Goal: Task Accomplishment & Management: Use online tool/utility

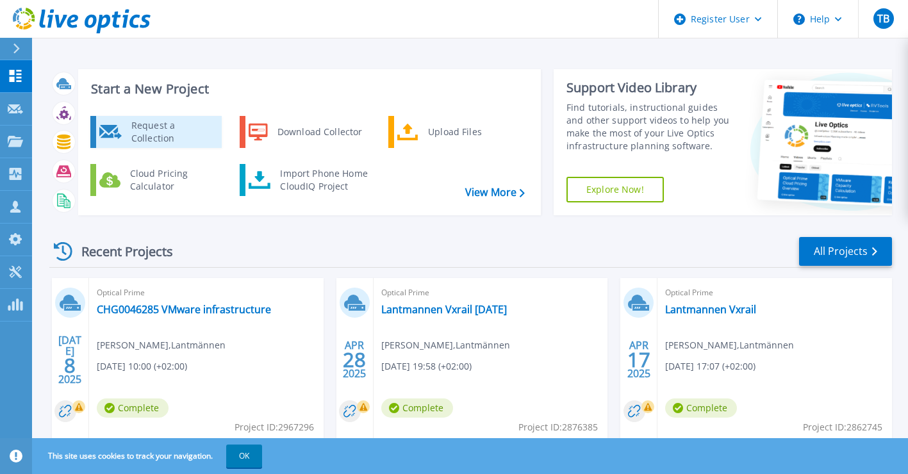
click at [138, 136] on div "Request a Collection" at bounding box center [172, 132] width 94 height 26
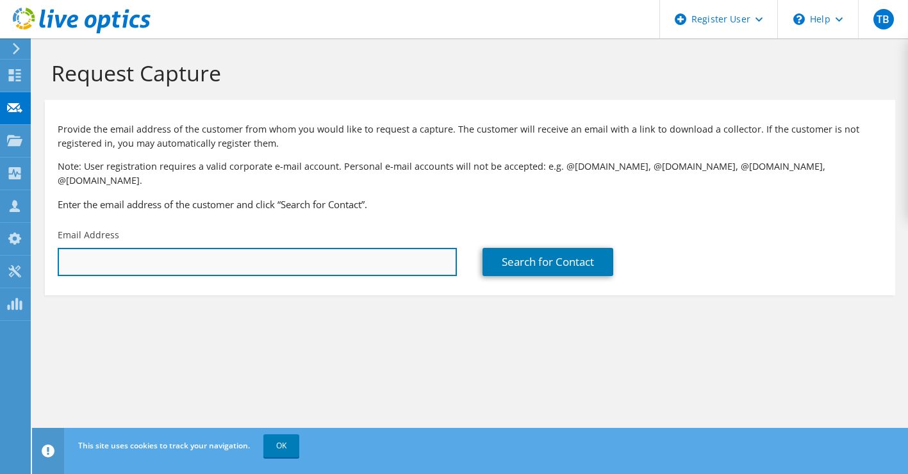
click at [126, 248] on input "text" at bounding box center [257, 262] width 399 height 28
paste input "anders.trelling@securitas.se"
type input "anders.trelling@securitas.se"
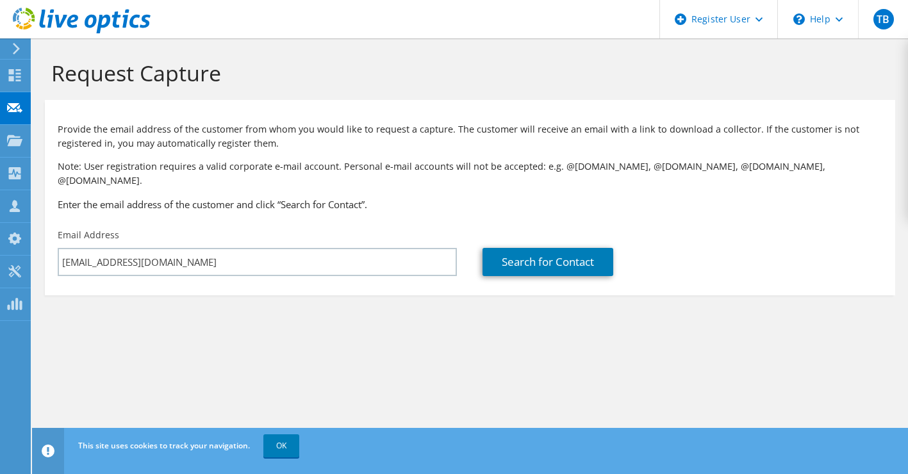
click at [281, 331] on section "Request Capture Provide the email address of the customer from whom you would l…" at bounding box center [470, 198] width 876 height 321
click at [529, 248] on link "Search for Contact" at bounding box center [547, 262] width 131 height 28
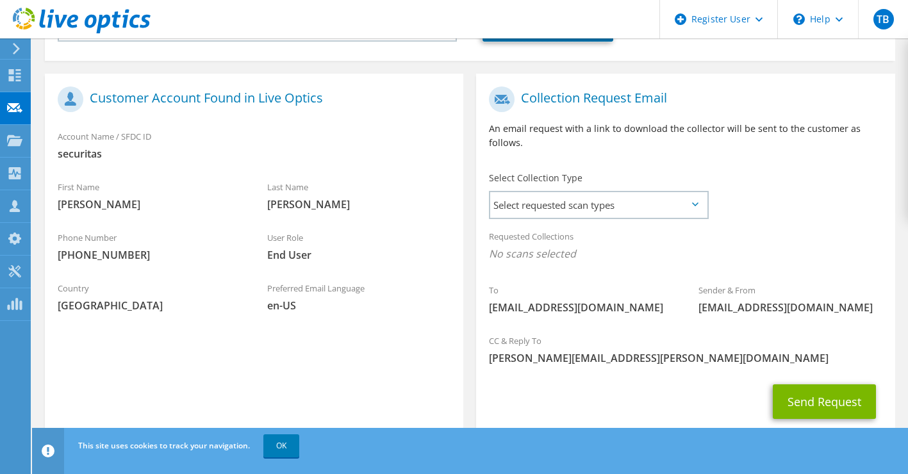
scroll to position [256, 0]
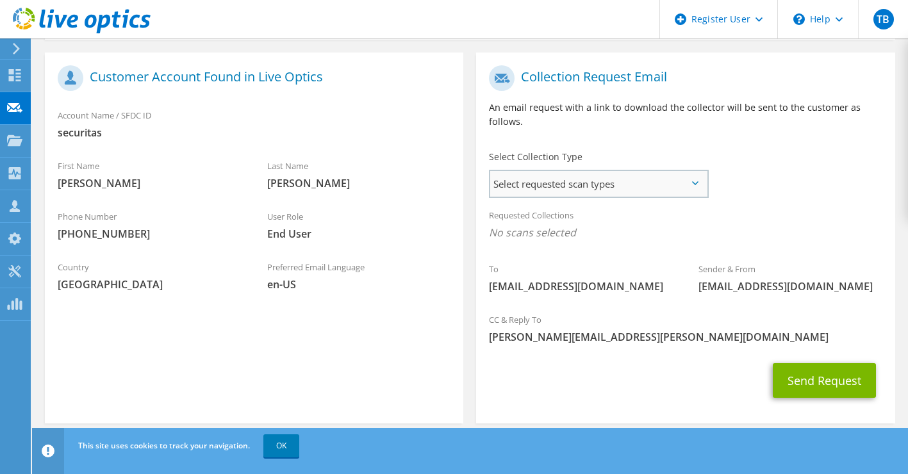
click at [704, 171] on span "Select requested scan types" at bounding box center [598, 184] width 217 height 26
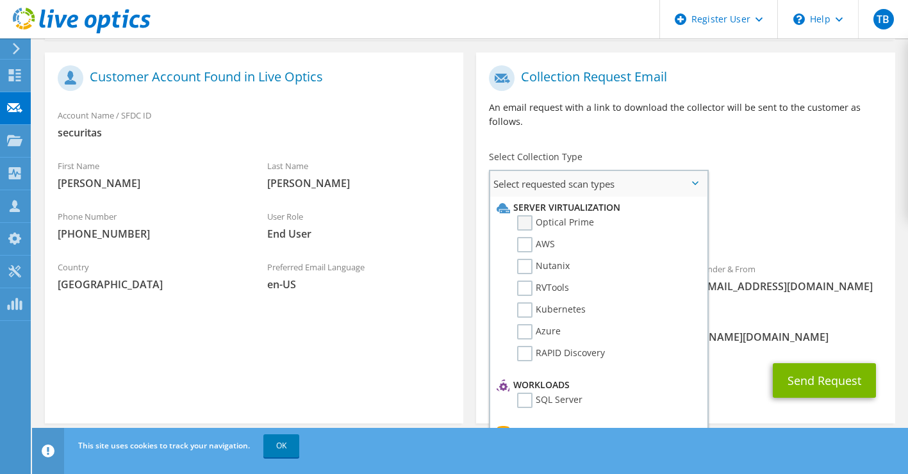
click at [538, 215] on label "Optical Prime" at bounding box center [555, 222] width 77 height 15
click at [0, 0] on input "Optical Prime" at bounding box center [0, 0] width 0 height 0
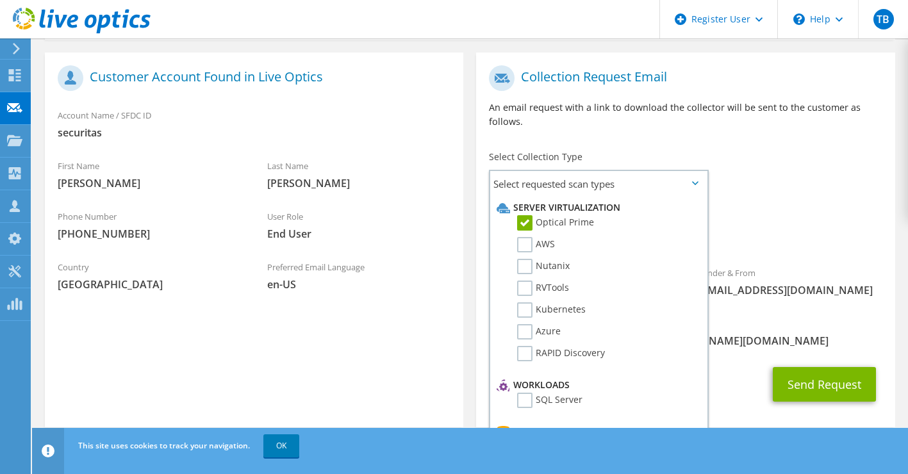
click at [781, 202] on div "Requested Collections No scans selected Optical Prime" at bounding box center [685, 227] width 418 height 51
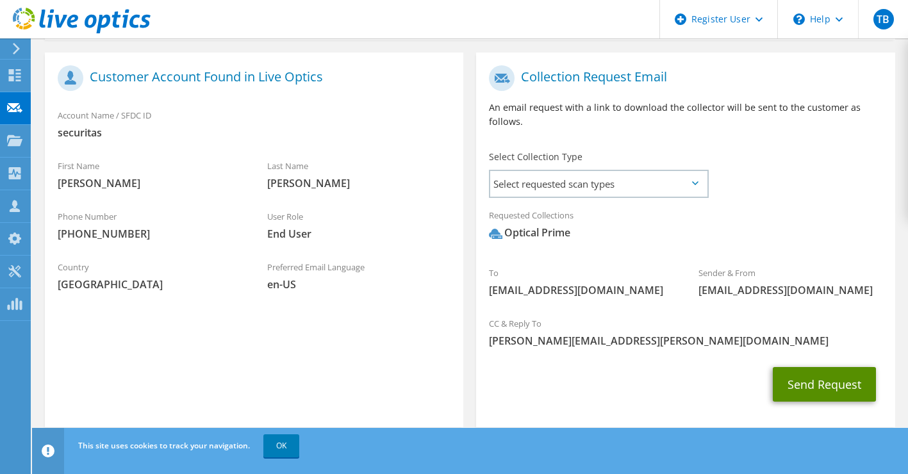
click at [796, 371] on button "Send Request" at bounding box center [824, 384] width 103 height 35
